Goal: Information Seeking & Learning: Learn about a topic

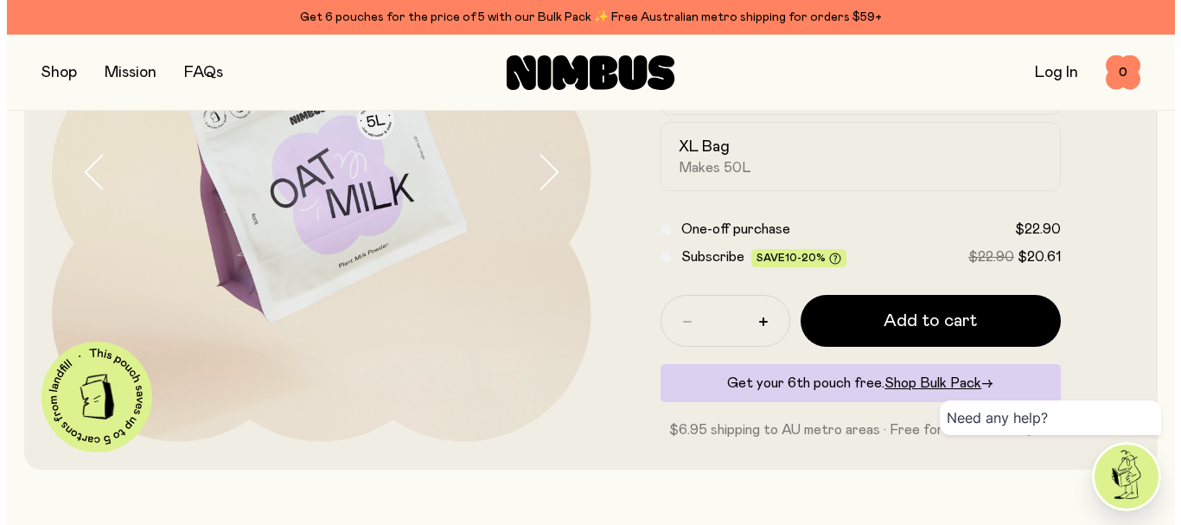
scroll to position [259, 0]
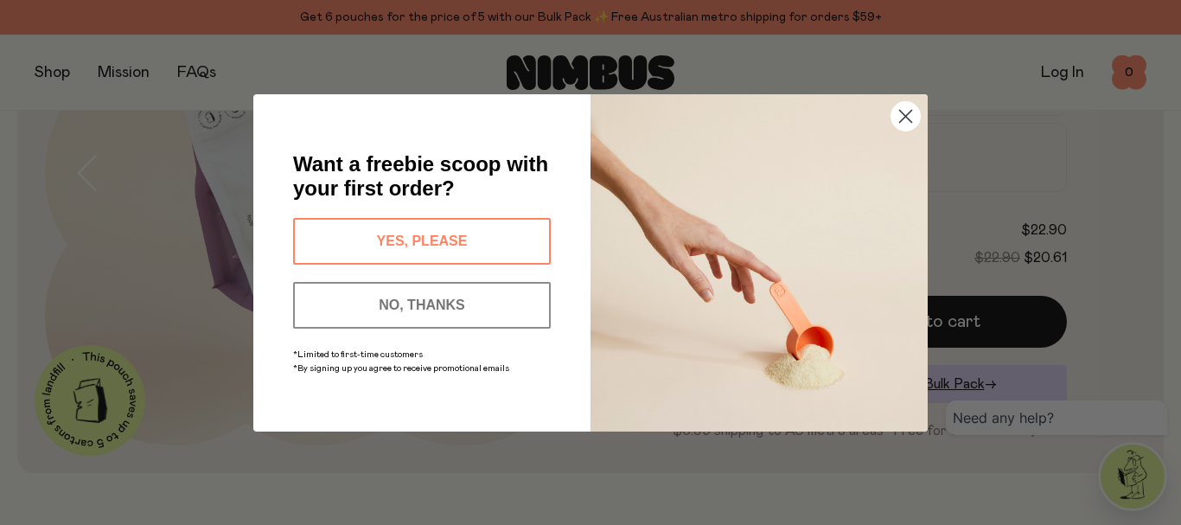
click at [906, 116] on icon "Close dialog" at bounding box center [906, 116] width 12 height 12
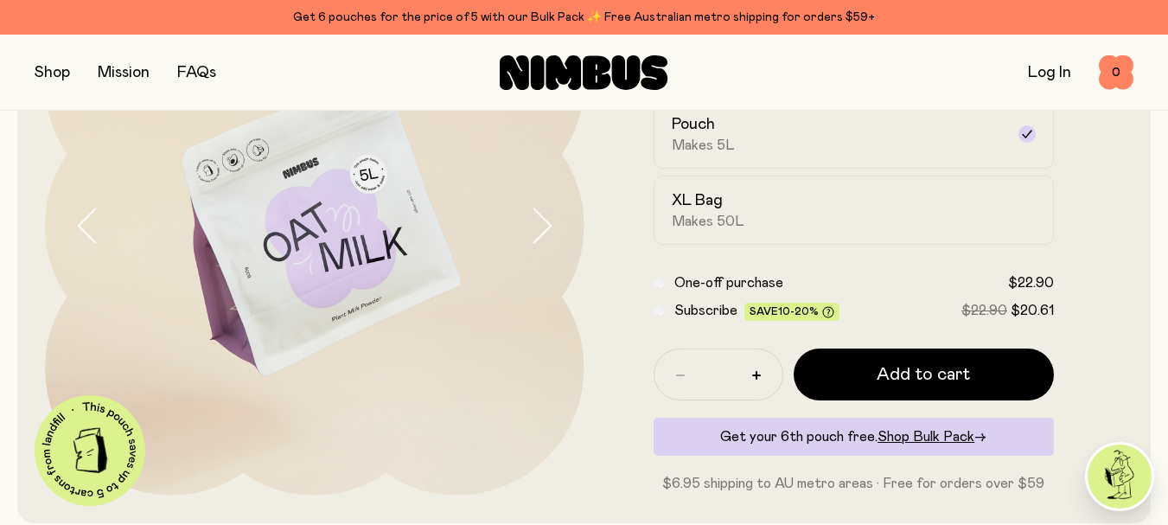
scroll to position [173, 0]
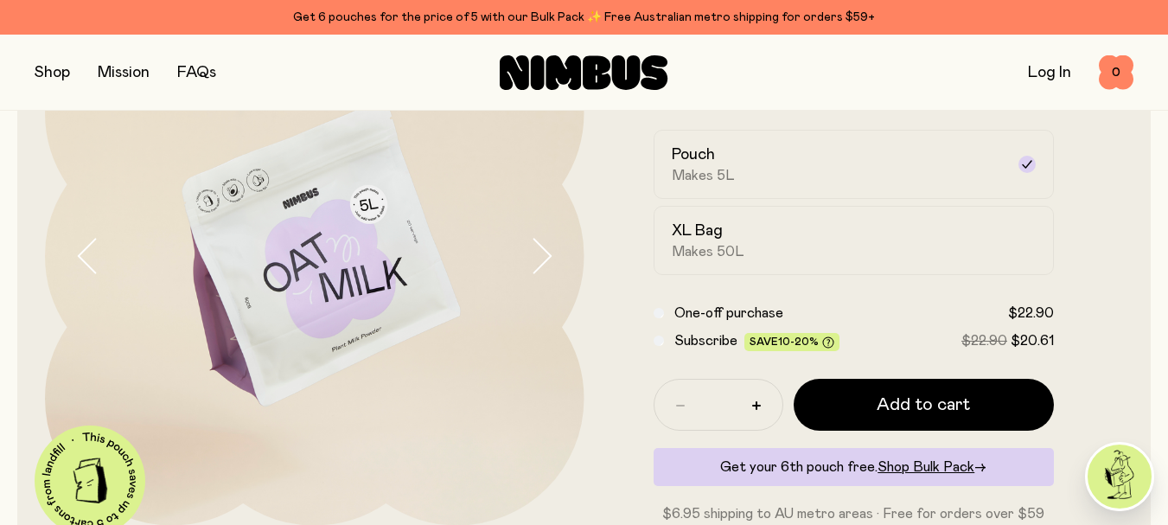
click at [539, 241] on icon "button" at bounding box center [541, 256] width 24 height 36
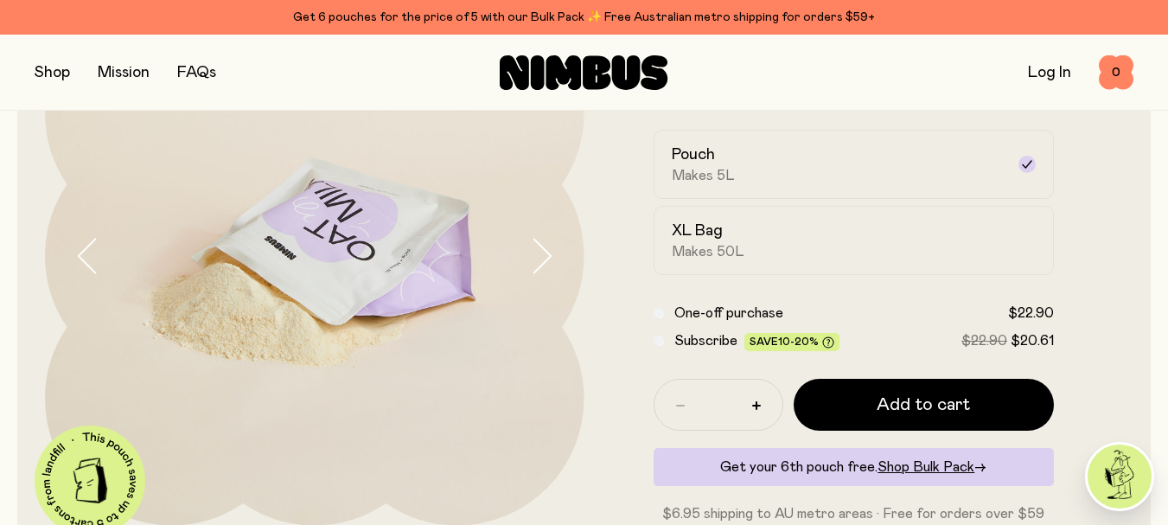
click at [539, 241] on icon "button" at bounding box center [541, 256] width 24 height 36
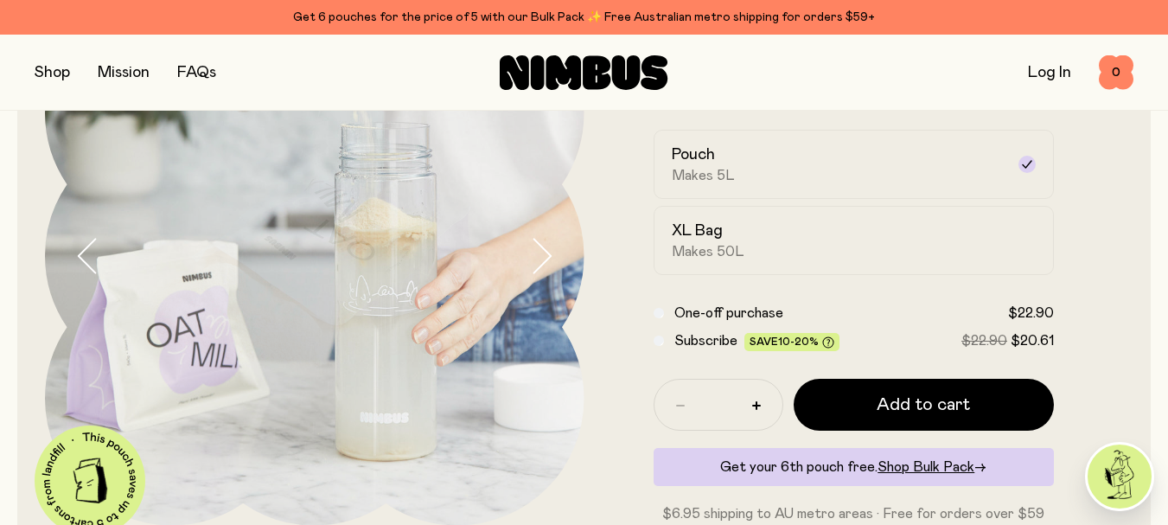
click at [539, 241] on icon "button" at bounding box center [541, 256] width 24 height 36
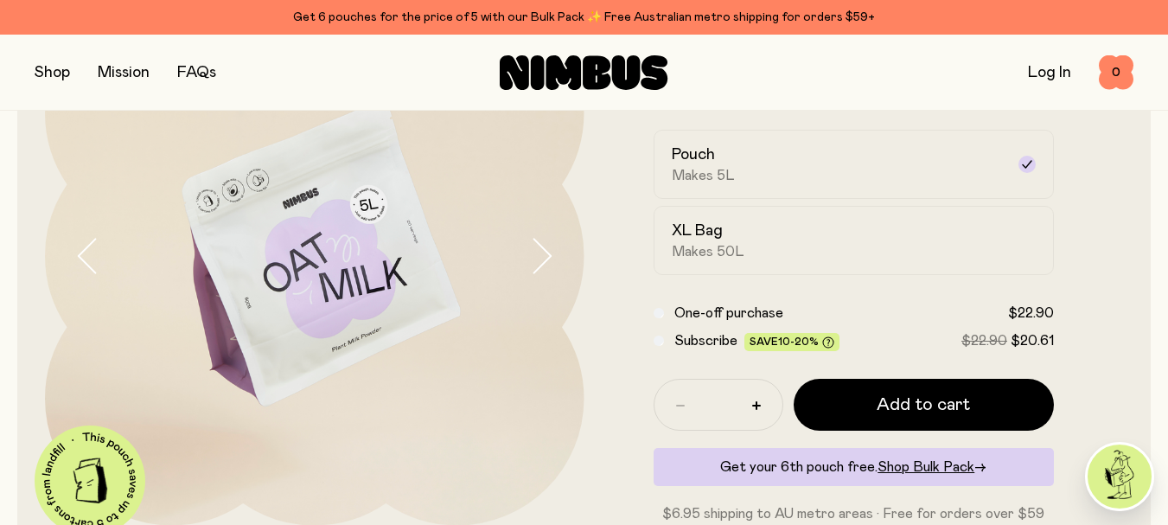
click at [95, 265] on icon "button" at bounding box center [88, 256] width 24 height 36
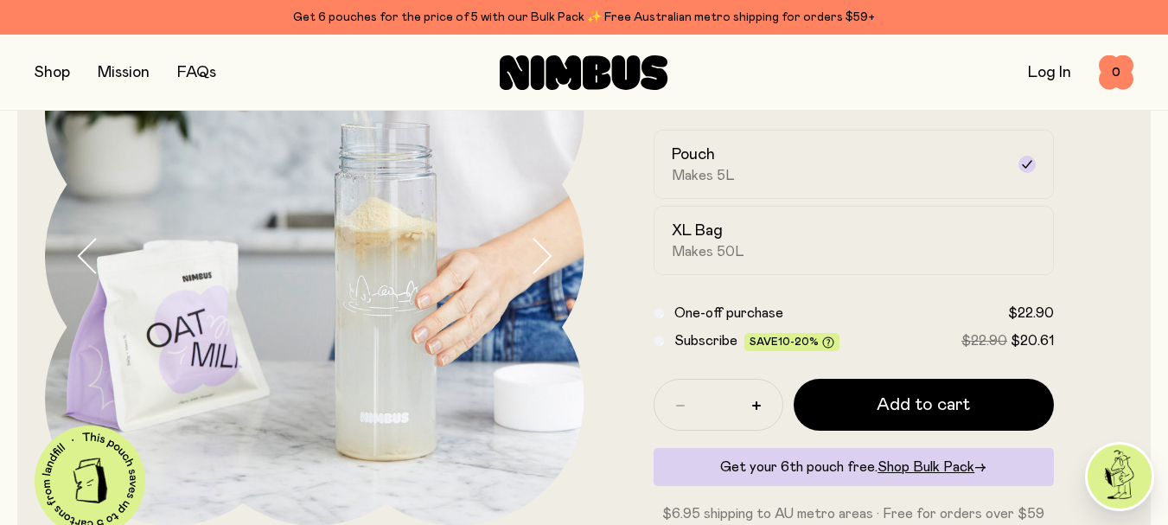
click at [545, 254] on icon "button" at bounding box center [541, 256] width 24 height 36
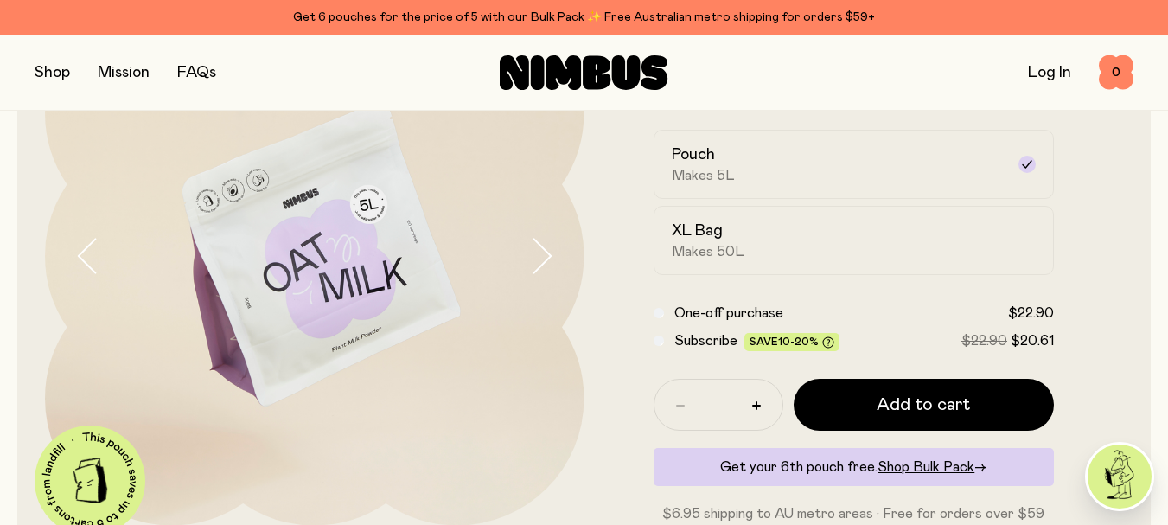
click at [545, 254] on icon "button" at bounding box center [541, 256] width 24 height 36
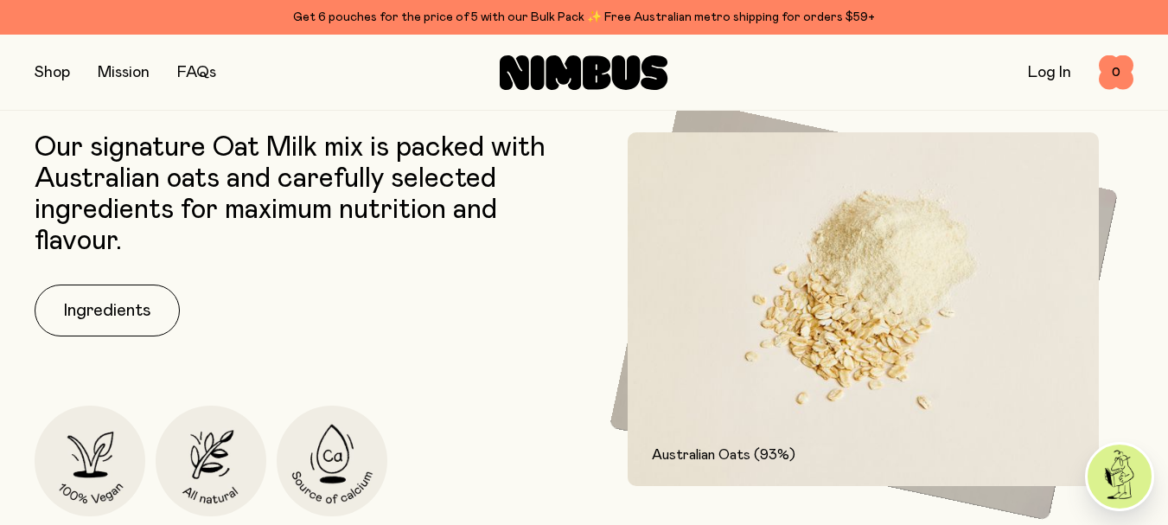
scroll to position [692, 0]
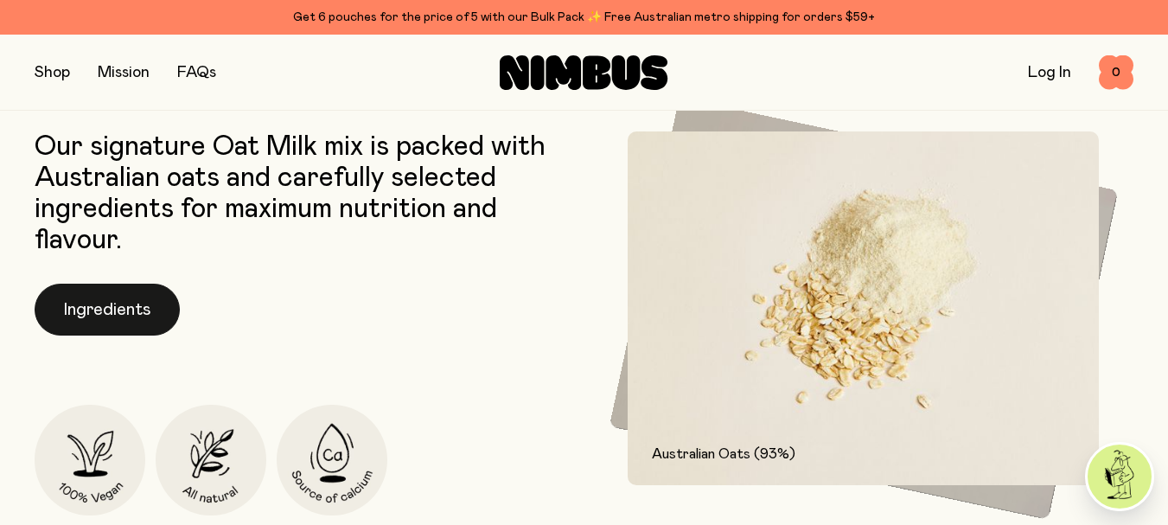
click at [123, 315] on button "Ingredients" at bounding box center [107, 310] width 145 height 52
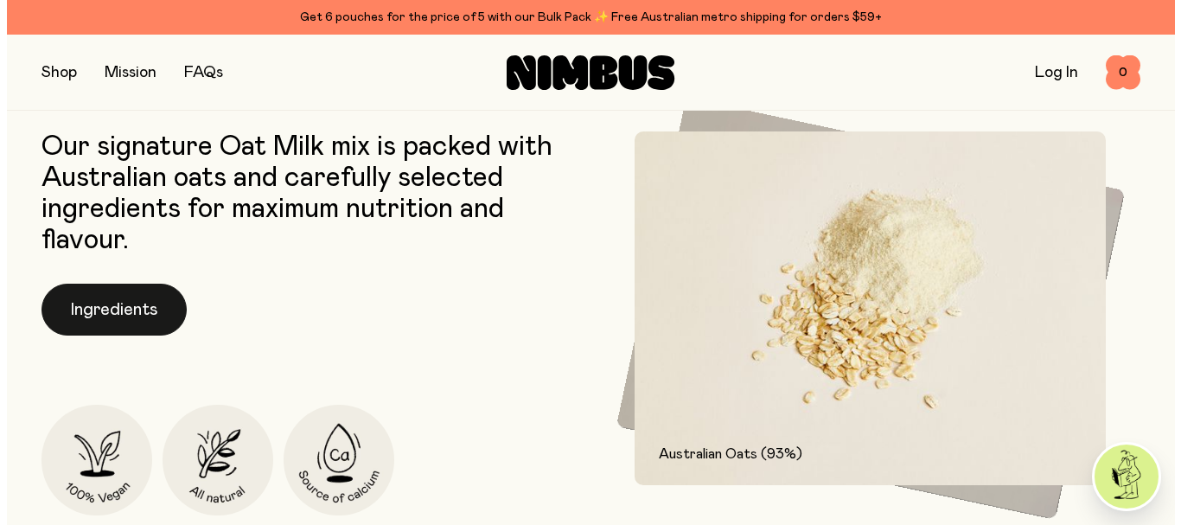
scroll to position [0, 0]
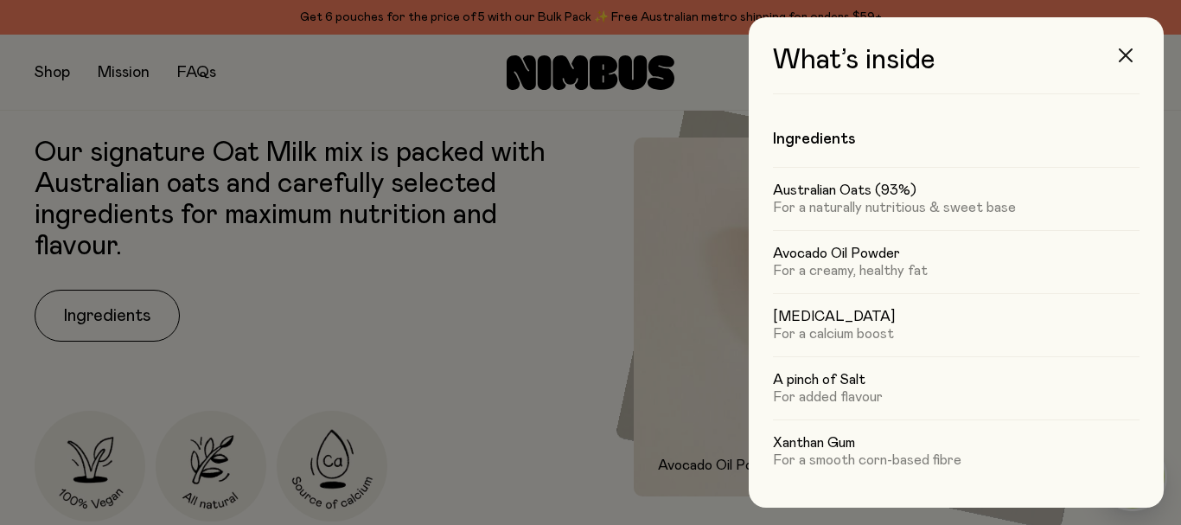
click at [1130, 56] on icon "button" at bounding box center [1126, 55] width 14 height 14
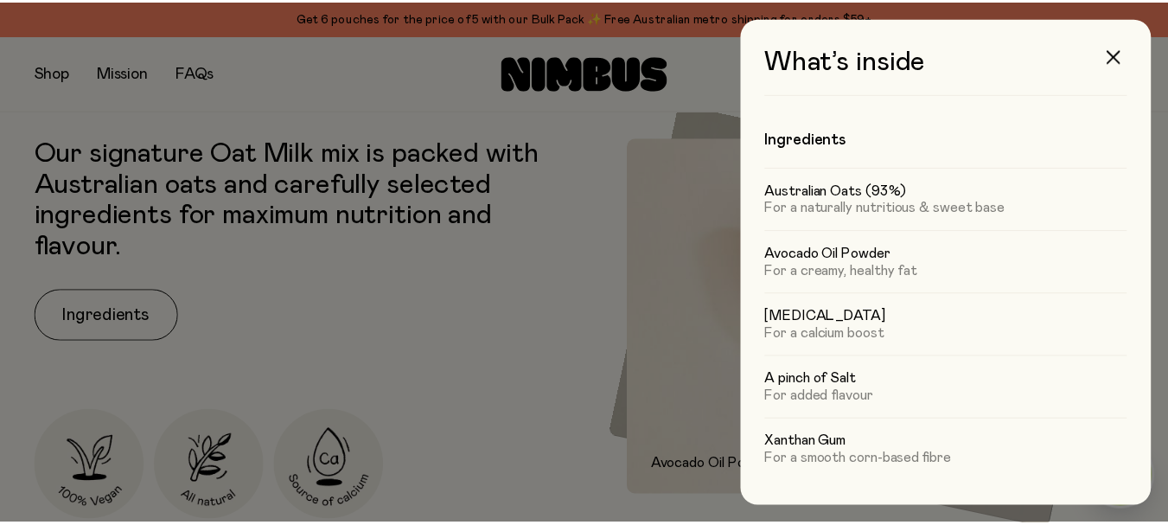
scroll to position [692, 0]
